Goal: Use online tool/utility: Utilize a website feature to perform a specific function

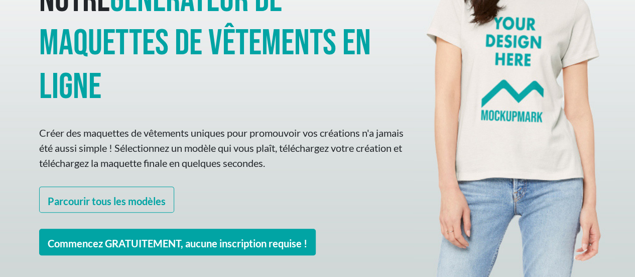
scroll to position [201, 0]
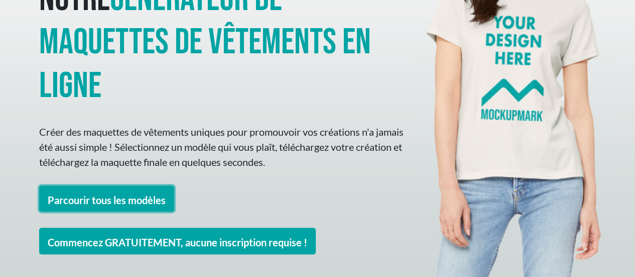
click at [147, 193] on font "Parcourir tous les modèles" at bounding box center [107, 199] width 118 height 12
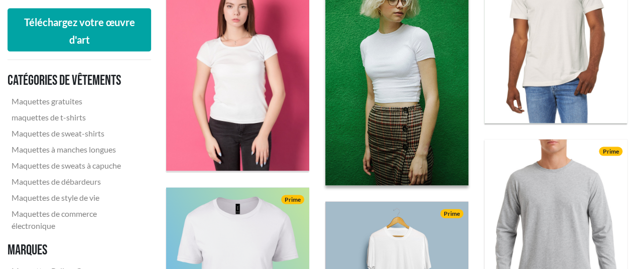
scroll to position [1004, 0]
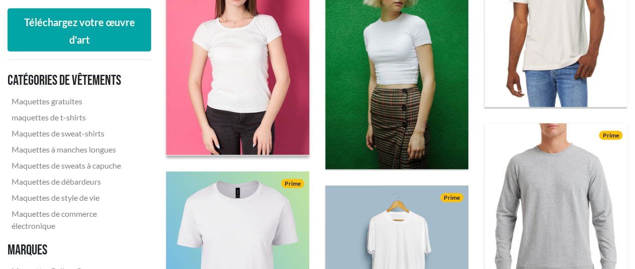
click at [251, 57] on img at bounding box center [237, 55] width 157 height 220
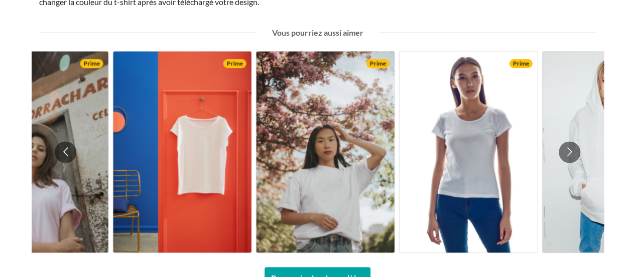
scroll to position [753, 0]
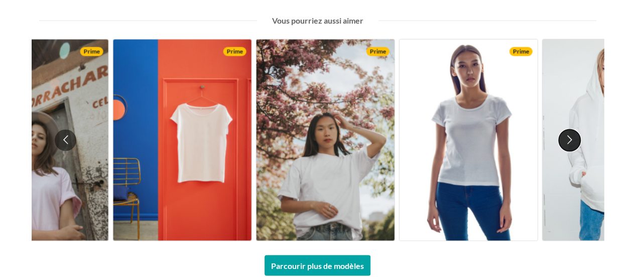
click at [572, 143] on button "Passer à la diapositive suivante" at bounding box center [570, 140] width 22 height 22
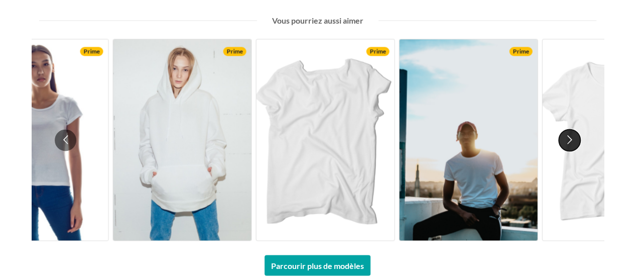
click at [565, 140] on button "Passer à la diapositive suivante" at bounding box center [570, 140] width 22 height 22
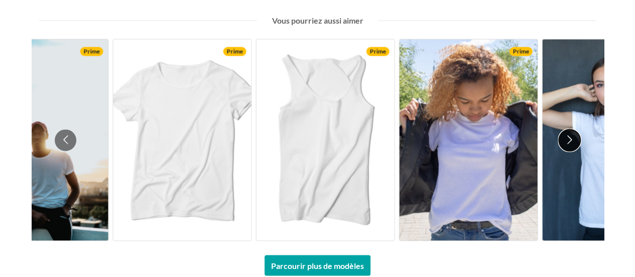
click at [566, 139] on button "Passer à la diapositive suivante" at bounding box center [570, 140] width 22 height 22
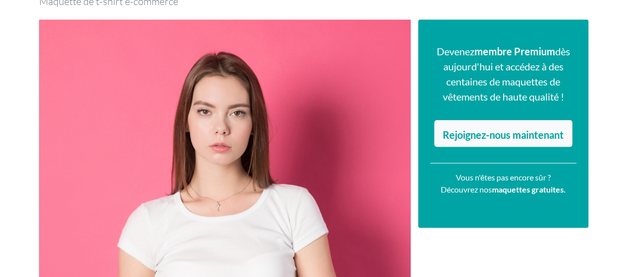
scroll to position [93, 0]
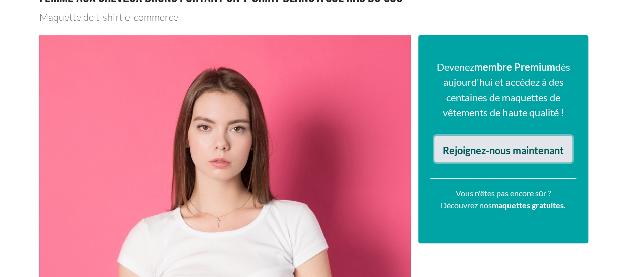
click at [536, 145] on font "Rejoignez-nous maintenant" at bounding box center [503, 150] width 121 height 12
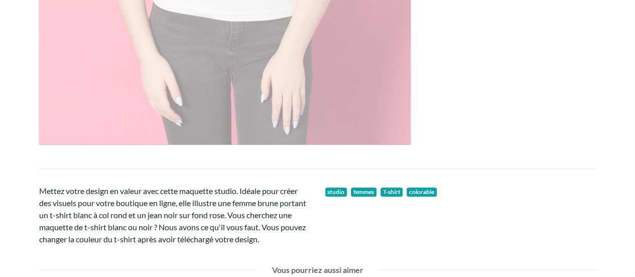
scroll to position [654, 0]
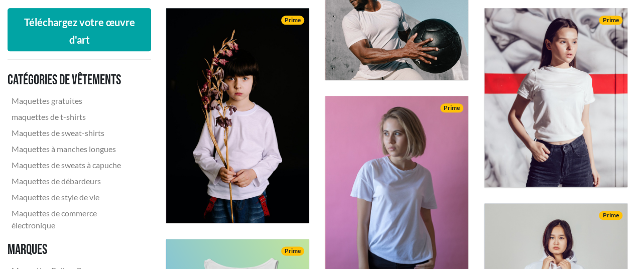
scroll to position [564, 0]
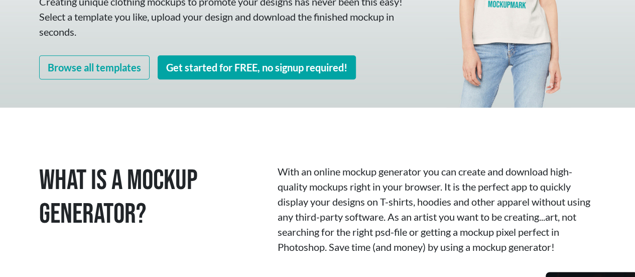
scroll to position [287, 0]
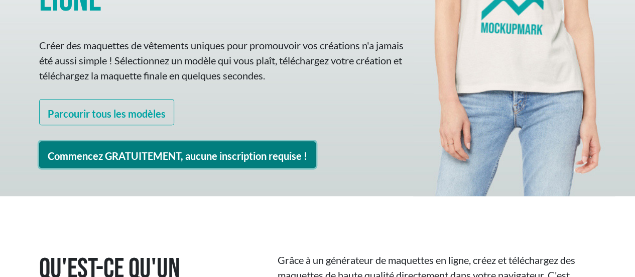
click at [218, 150] on font "Commencez GRATUITEMENT, aucune inscription requise !" at bounding box center [177, 156] width 259 height 12
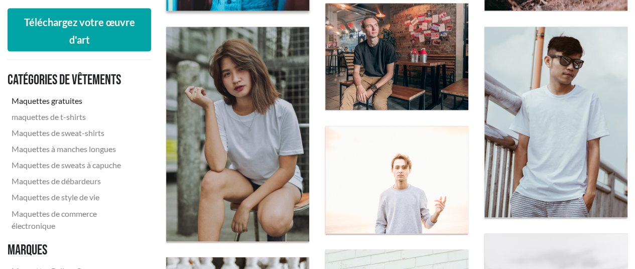
scroll to position [753, 0]
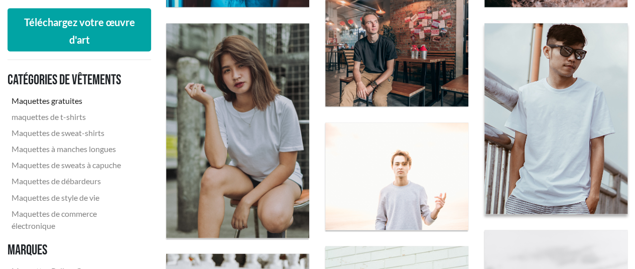
click at [586, 120] on img at bounding box center [555, 119] width 157 height 210
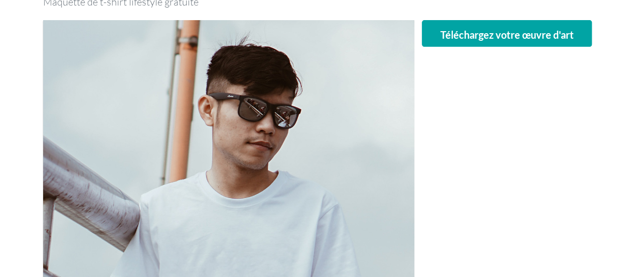
scroll to position [50, 0]
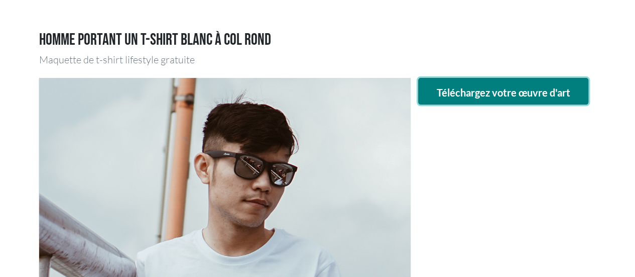
click at [487, 95] on font "Téléchargez votre œuvre d'art" at bounding box center [503, 92] width 134 height 12
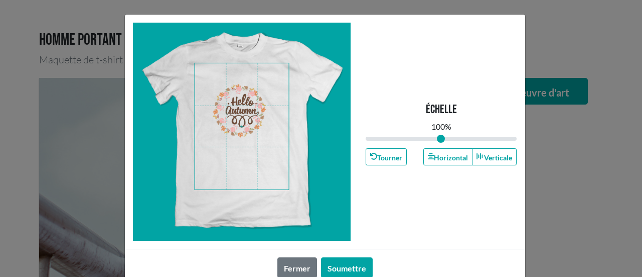
click at [230, 117] on span at bounding box center [242, 126] width 94 height 126
click at [225, 112] on span at bounding box center [242, 126] width 94 height 126
click at [232, 120] on span at bounding box center [242, 126] width 94 height 126
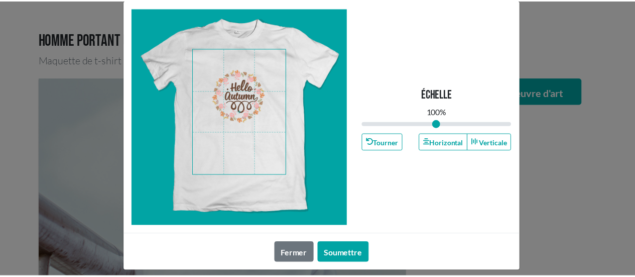
scroll to position [23, 0]
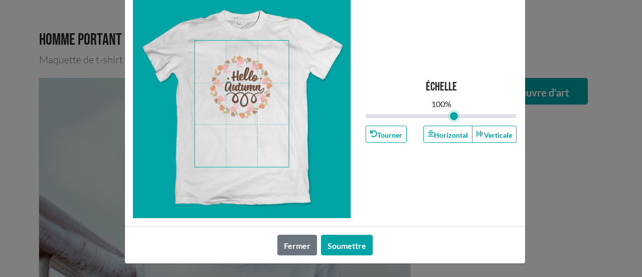
drag, startPoint x: 439, startPoint y: 117, endPoint x: 450, endPoint y: 117, distance: 10.5
type input "1.18"
click at [450, 117] on input "range" at bounding box center [442, 115] width 152 height 11
click at [249, 107] on span at bounding box center [242, 104] width 94 height 126
click at [348, 244] on font "Soumettre" at bounding box center [347, 245] width 39 height 10
